Goal: Task Accomplishment & Management: Manage account settings

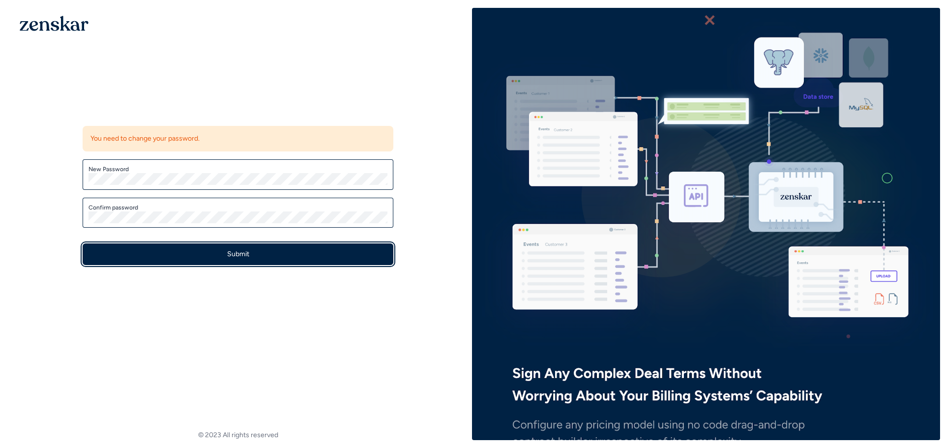
click at [277, 248] on button "Submit" at bounding box center [238, 254] width 311 height 22
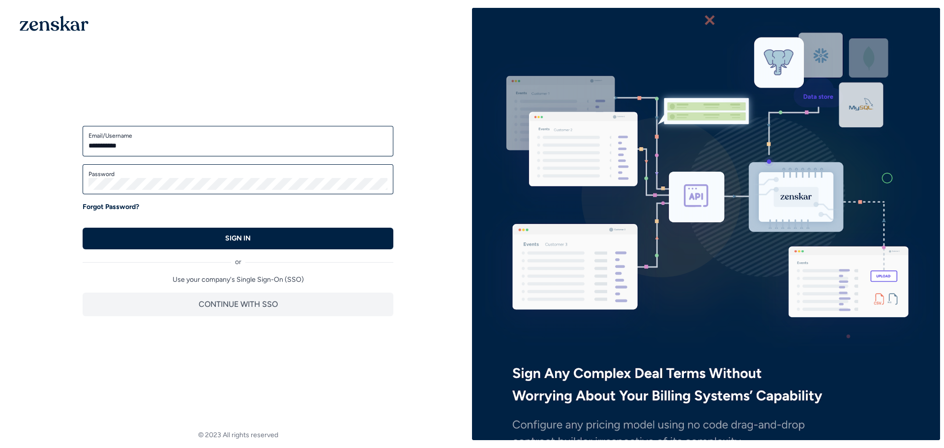
type input "**********"
click at [190, 177] on label "Password" at bounding box center [238, 174] width 299 height 8
click at [83, 228] on button "SIGN IN" at bounding box center [238, 239] width 311 height 22
